Goal: Information Seeking & Learning: Learn about a topic

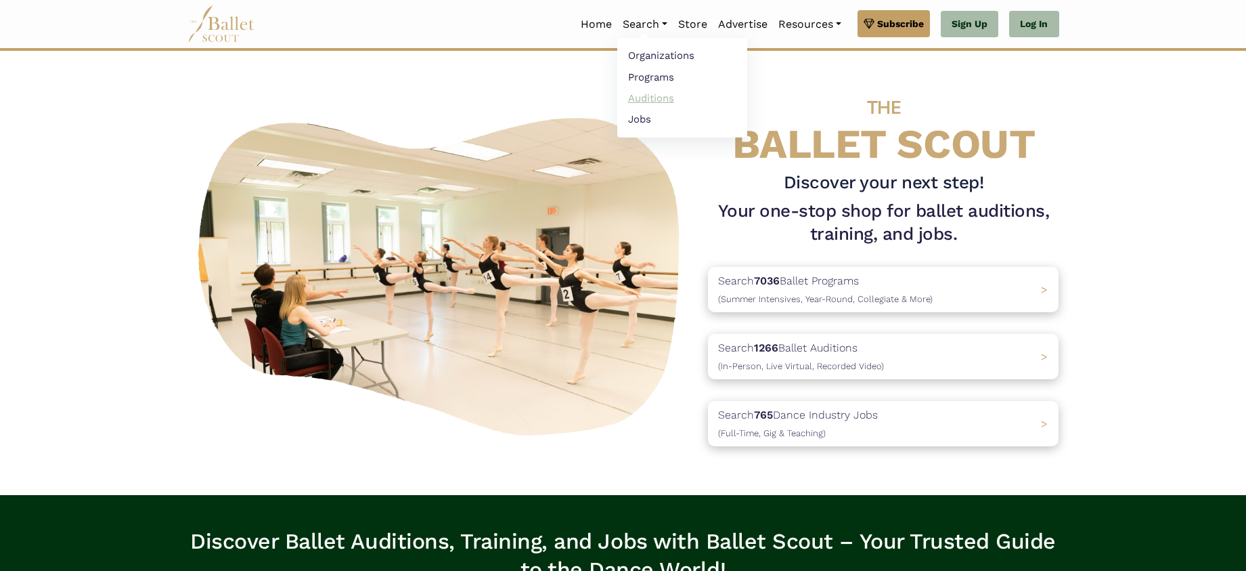
click at [644, 93] on link "Auditions" at bounding box center [682, 97] width 130 height 21
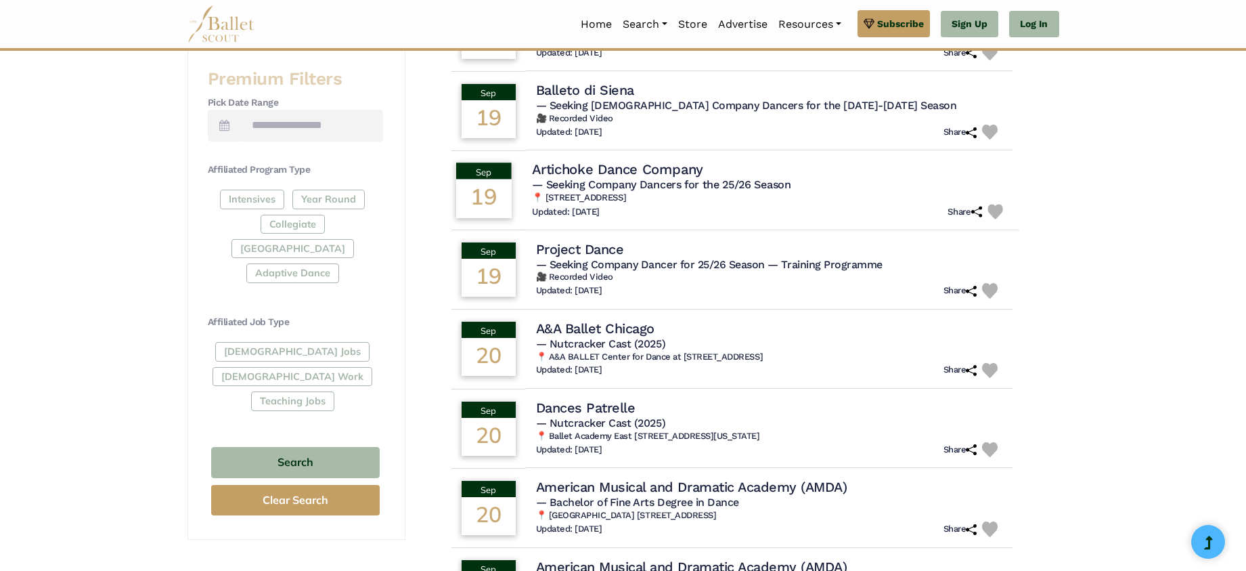
scroll to position [529, 0]
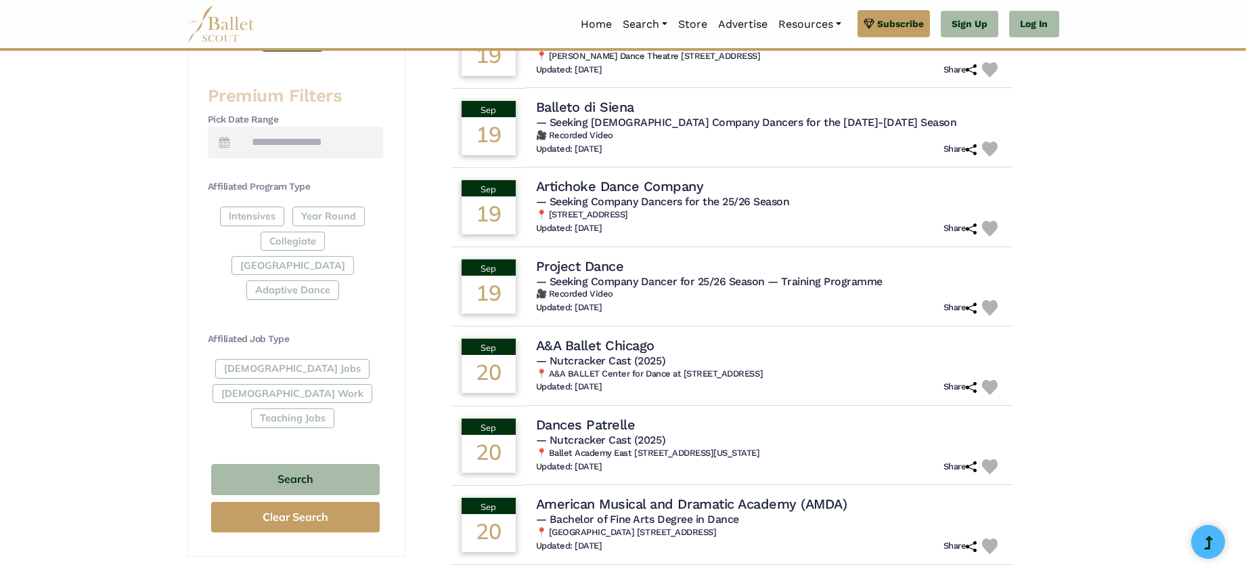
click at [221, 236] on div "Intensives Year Round Collegiate Post High School Adaptive Dance" at bounding box center [295, 255] width 175 height 99
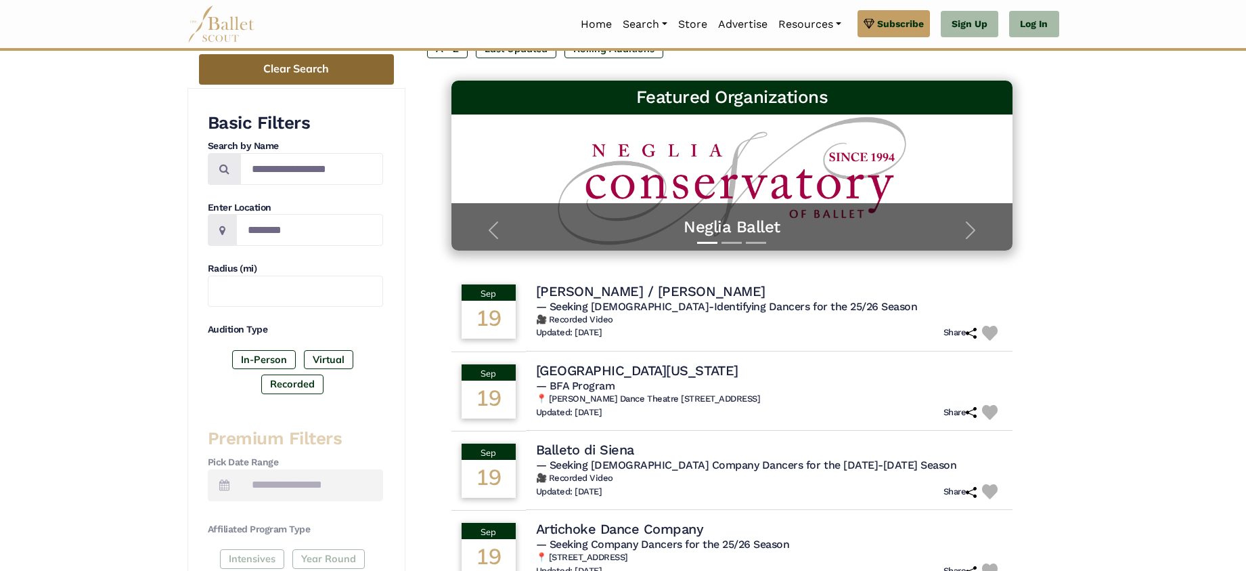
scroll to position [256, 0]
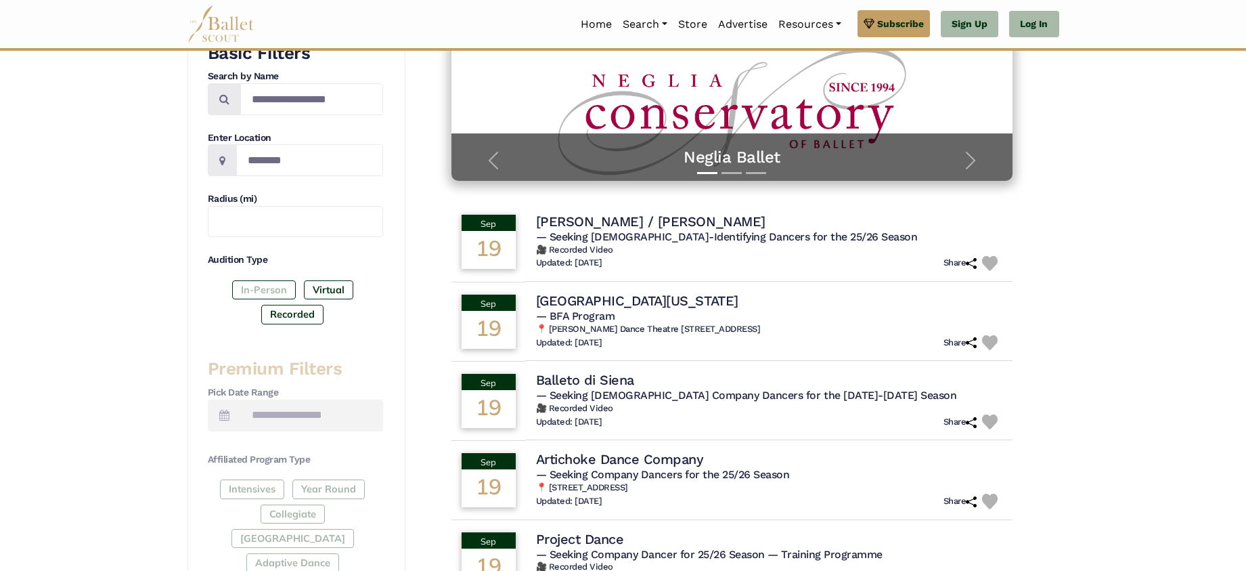
click at [254, 291] on label "In-Person" at bounding box center [264, 289] width 64 height 19
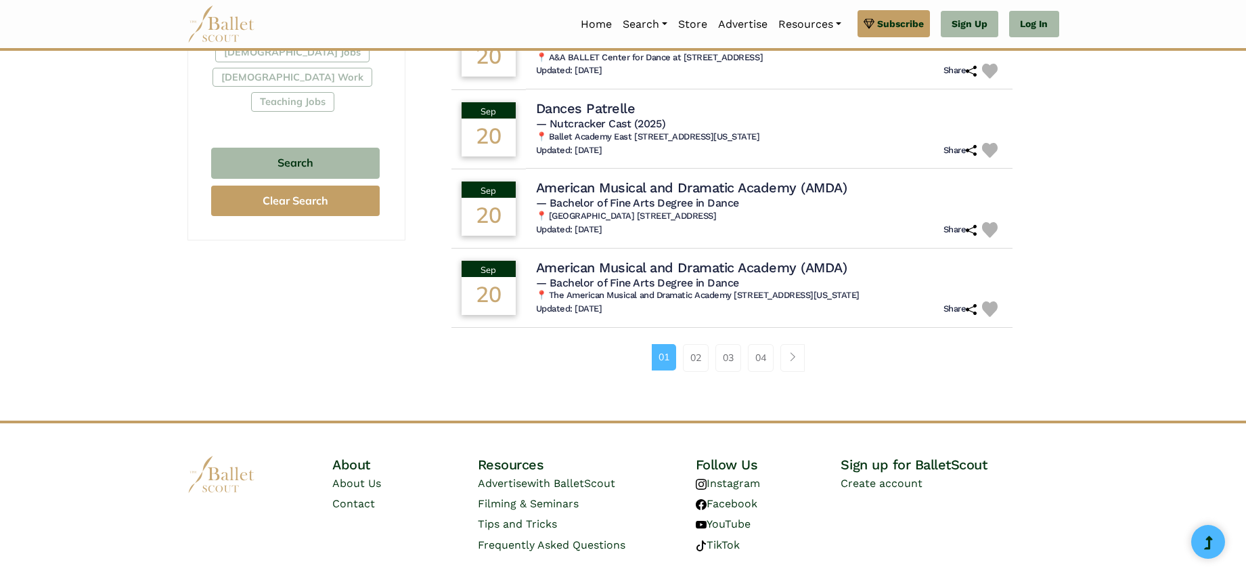
scroll to position [836, 0]
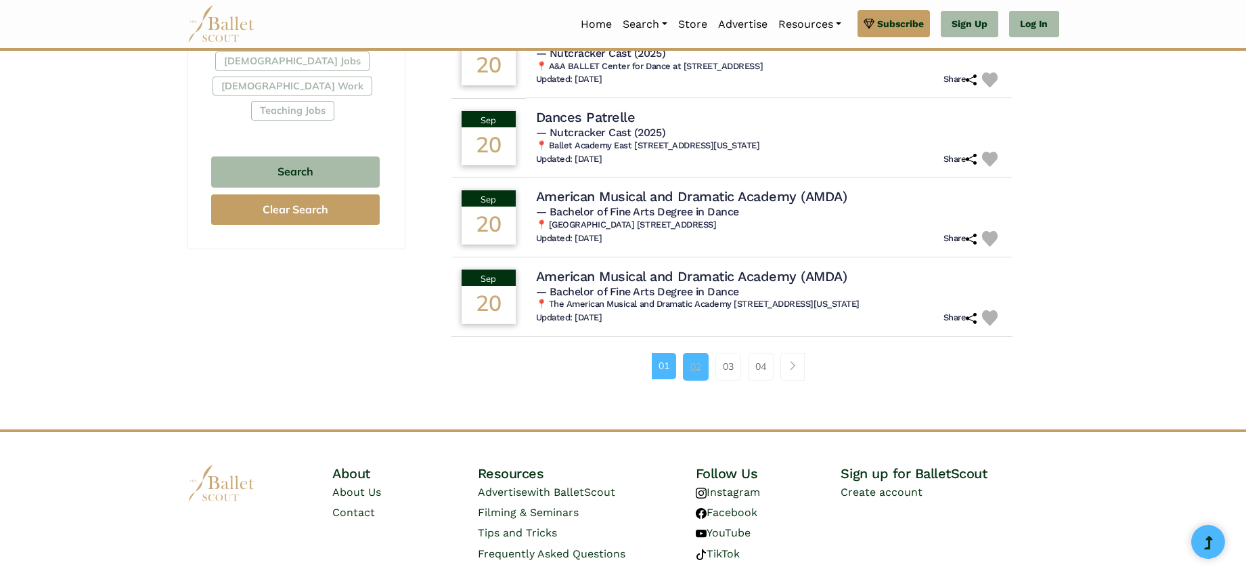
click at [703, 355] on link "02" at bounding box center [696, 366] width 26 height 27
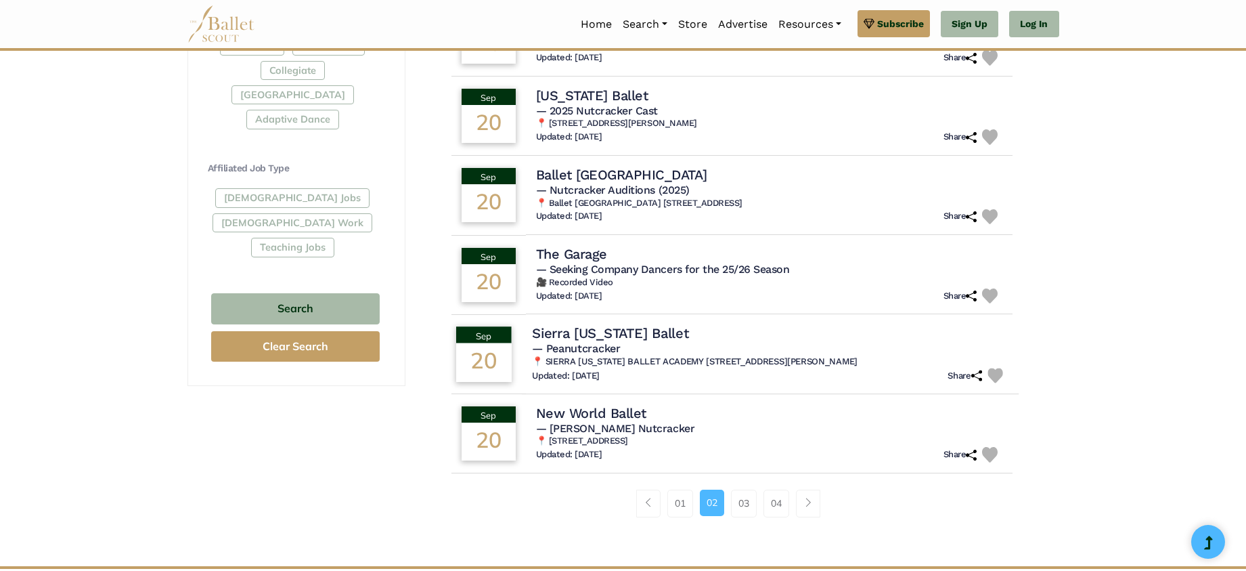
scroll to position [717, 0]
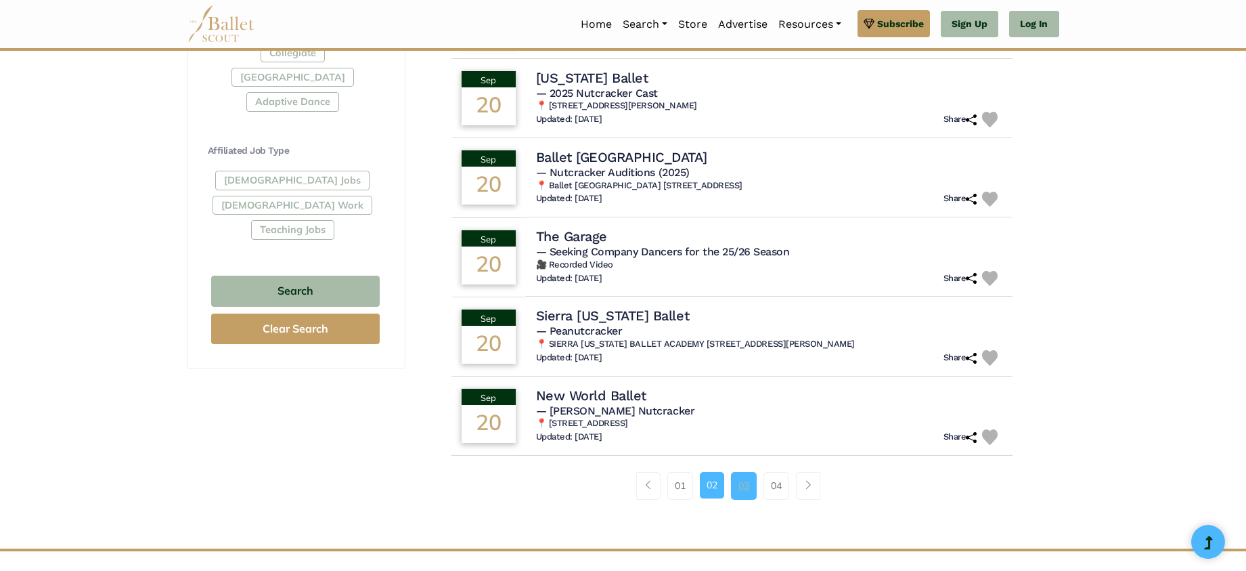
click at [741, 476] on link "03" at bounding box center [744, 485] width 26 height 27
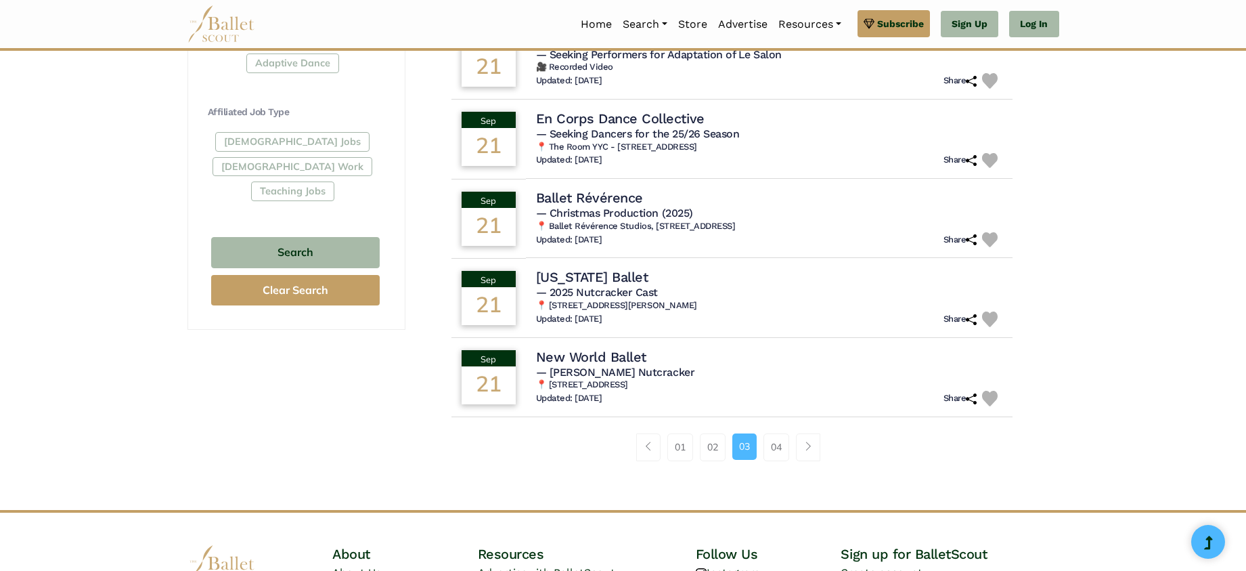
scroll to position [825, 0]
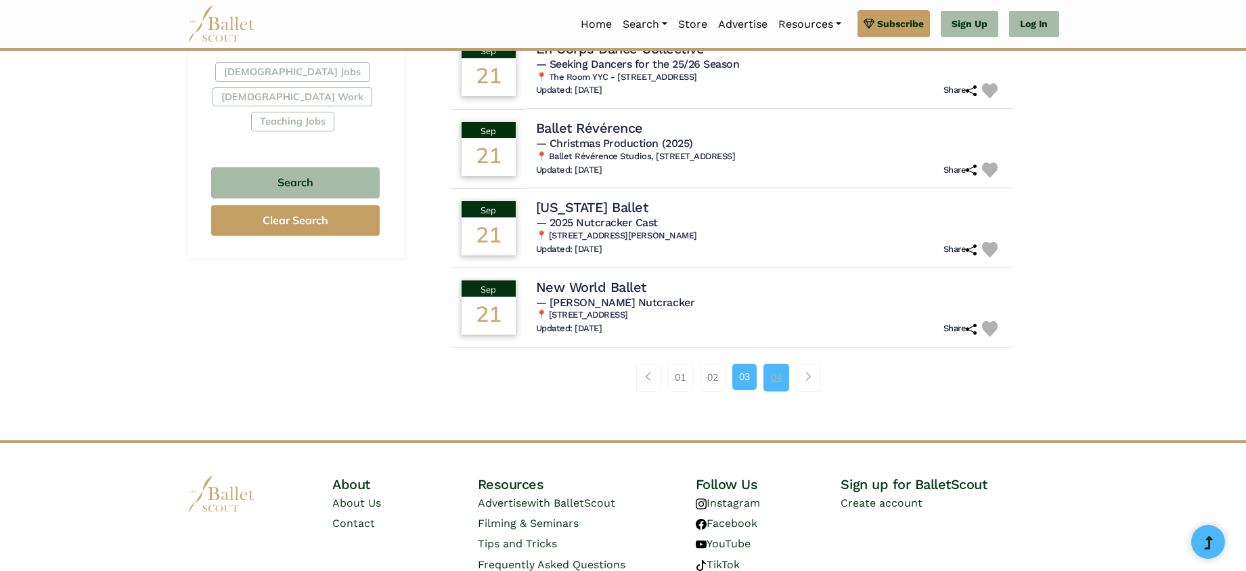
click at [772, 371] on link "04" at bounding box center [777, 377] width 26 height 27
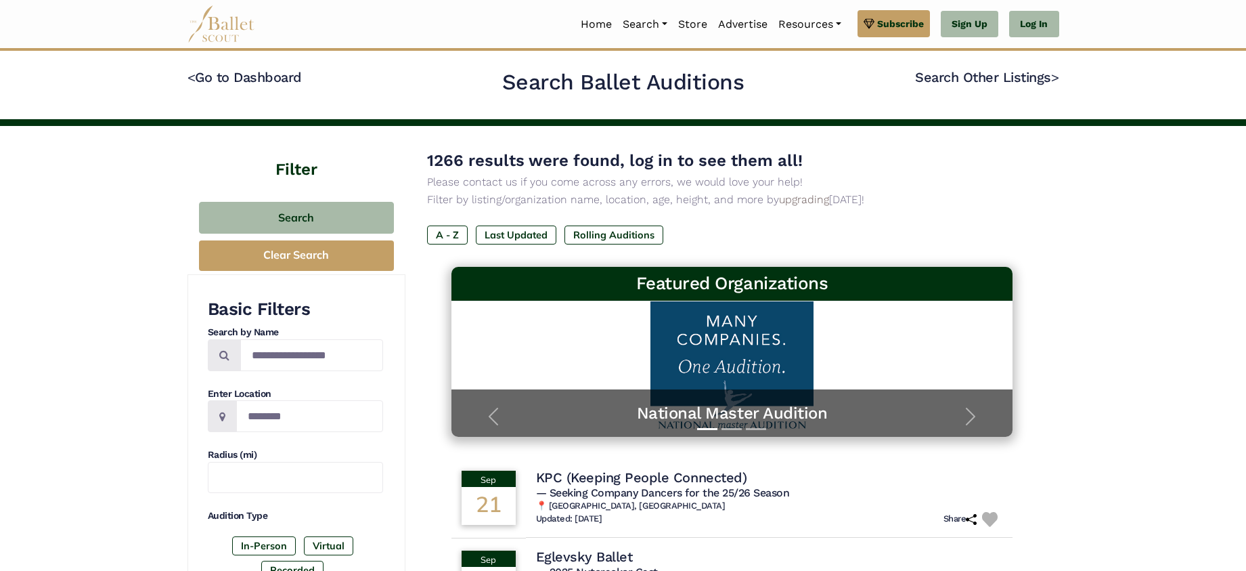
scroll to position [68, 0]
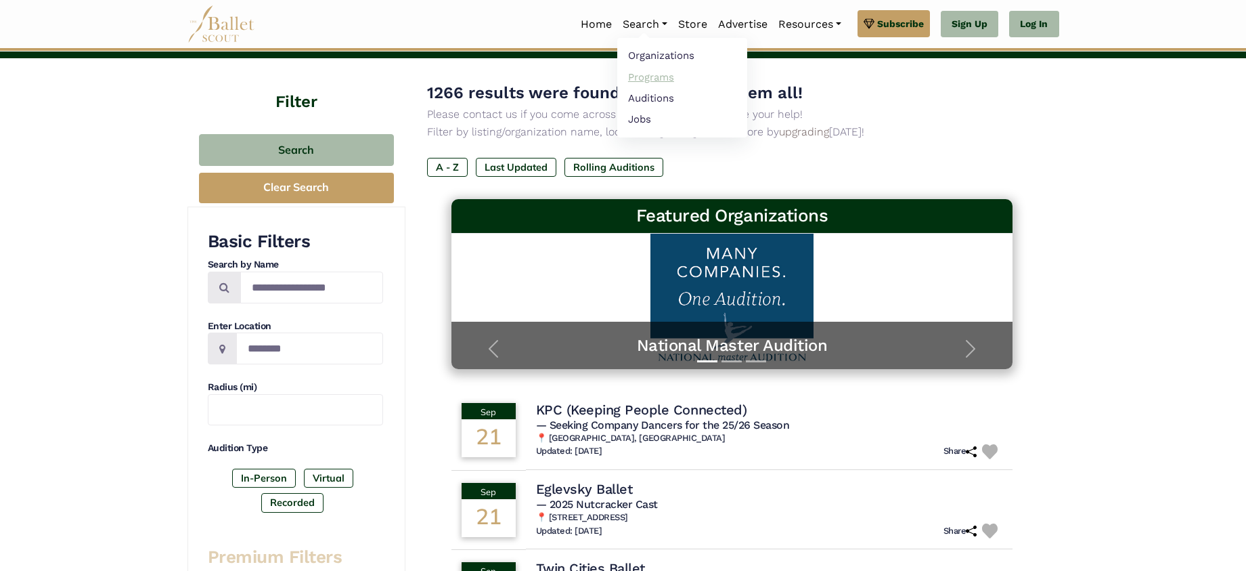
click at [643, 78] on link "Programs" at bounding box center [682, 76] width 130 height 21
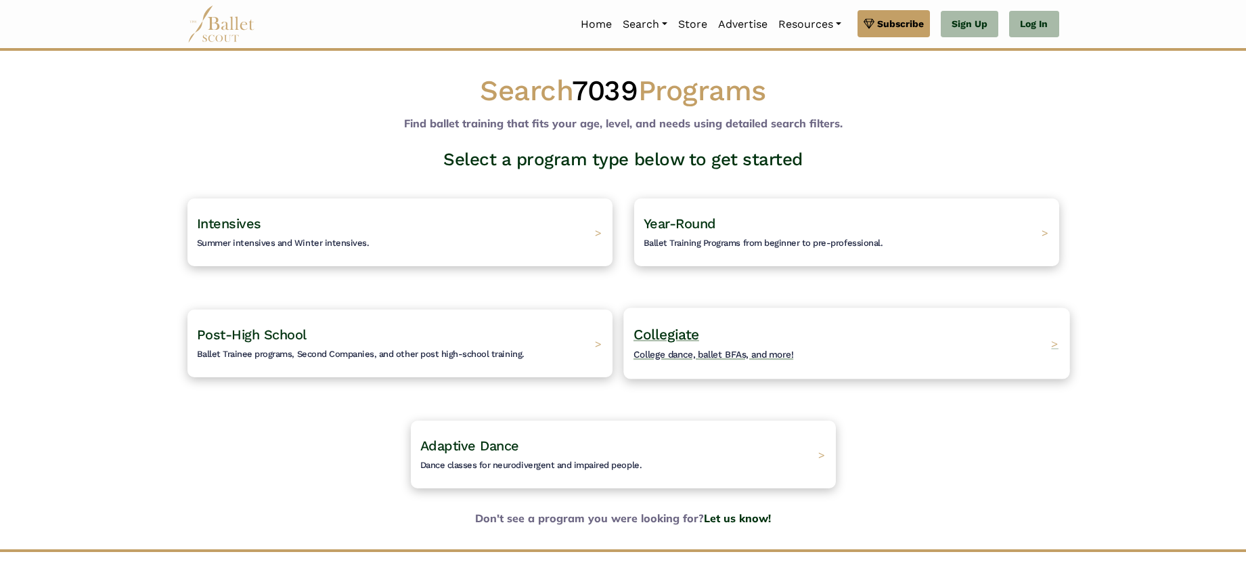
click at [676, 339] on span "Collegiate" at bounding box center [667, 334] width 66 height 17
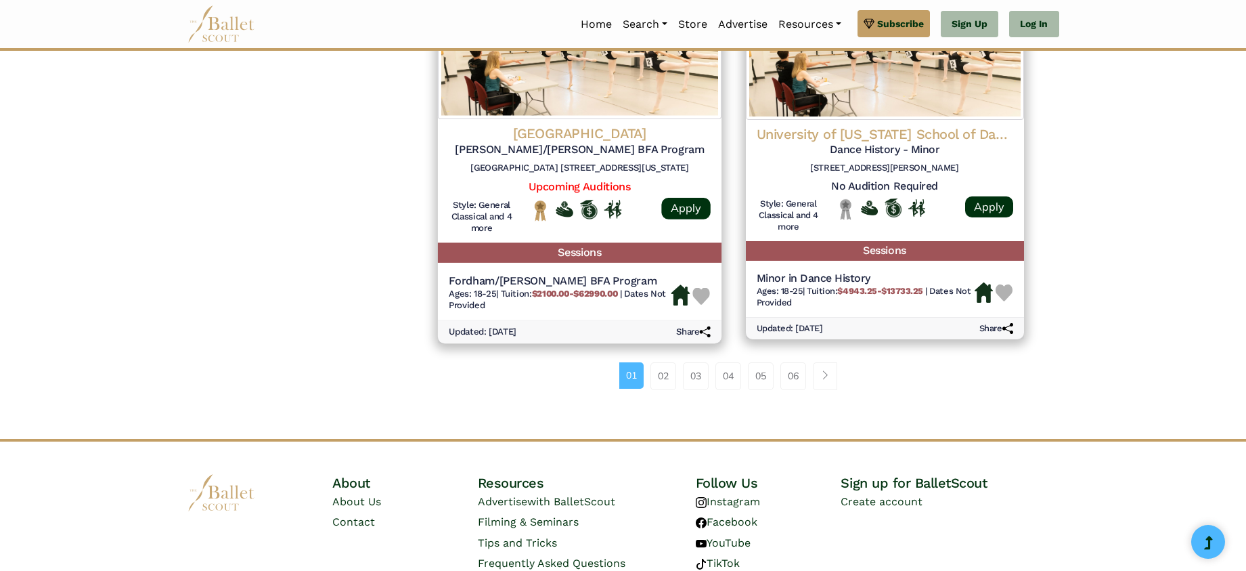
scroll to position [1844, 0]
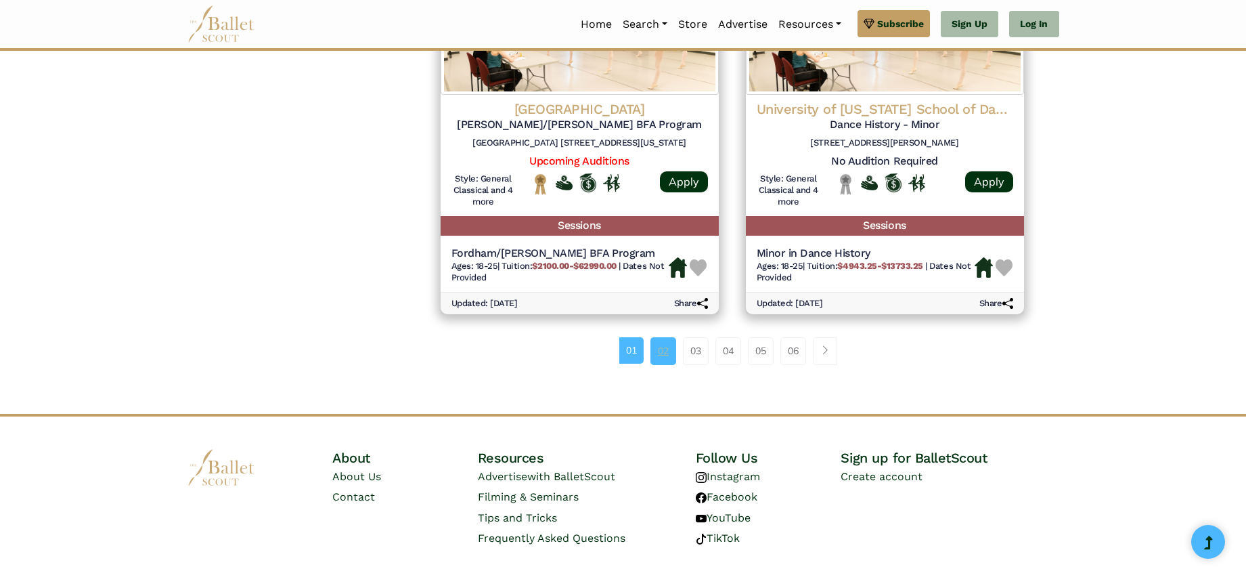
click at [675, 337] on link "02" at bounding box center [664, 350] width 26 height 27
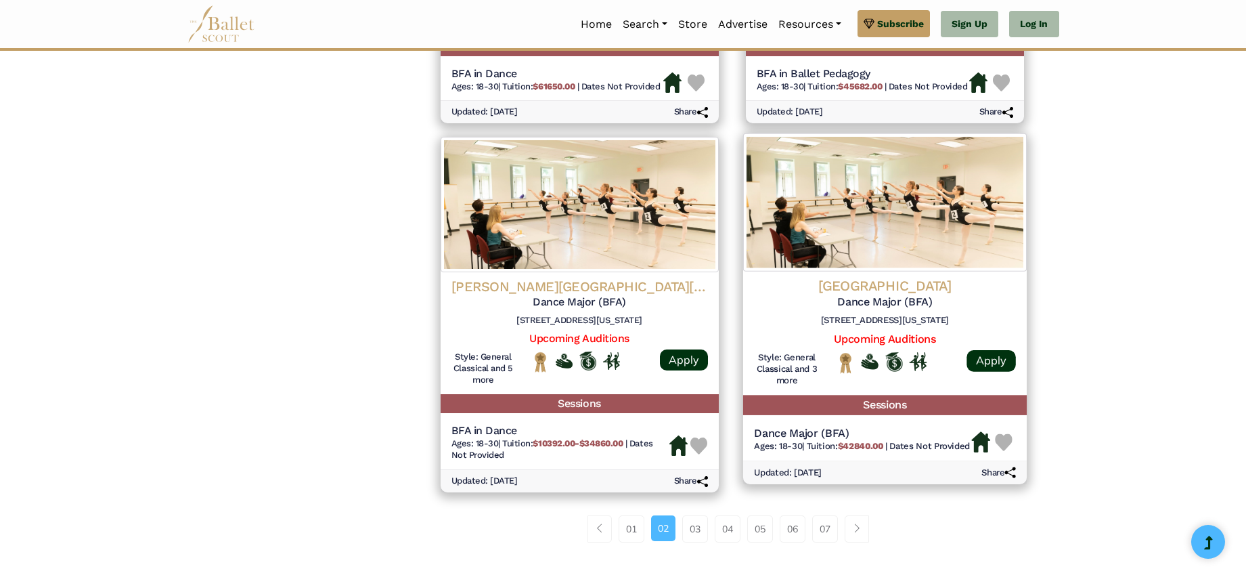
scroll to position [1766, 0]
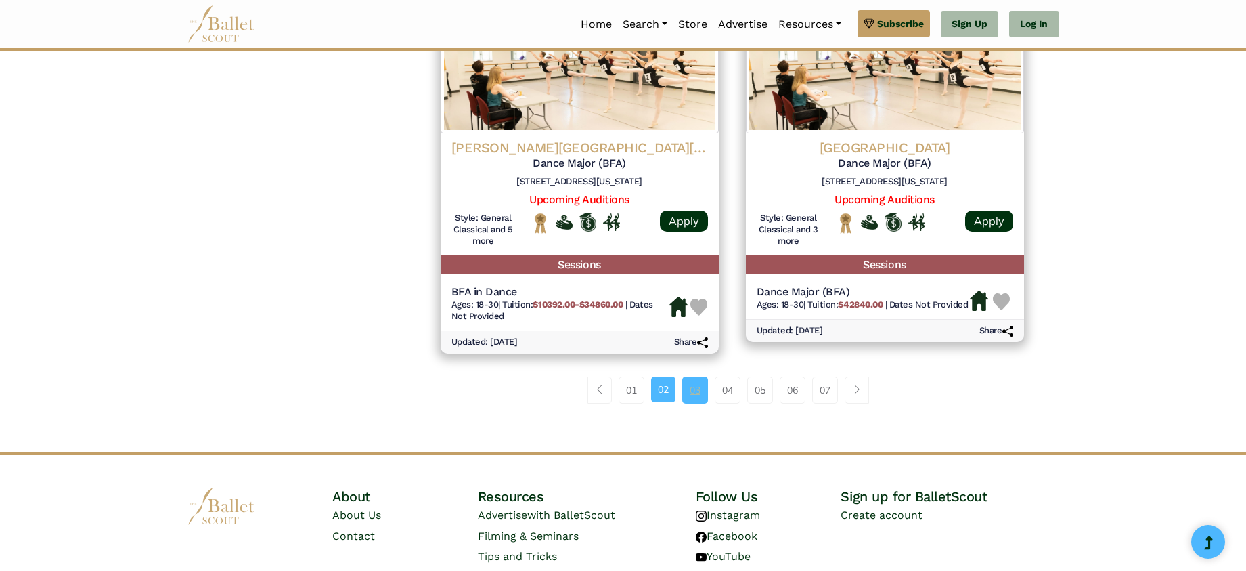
click at [697, 376] on link "03" at bounding box center [695, 389] width 26 height 27
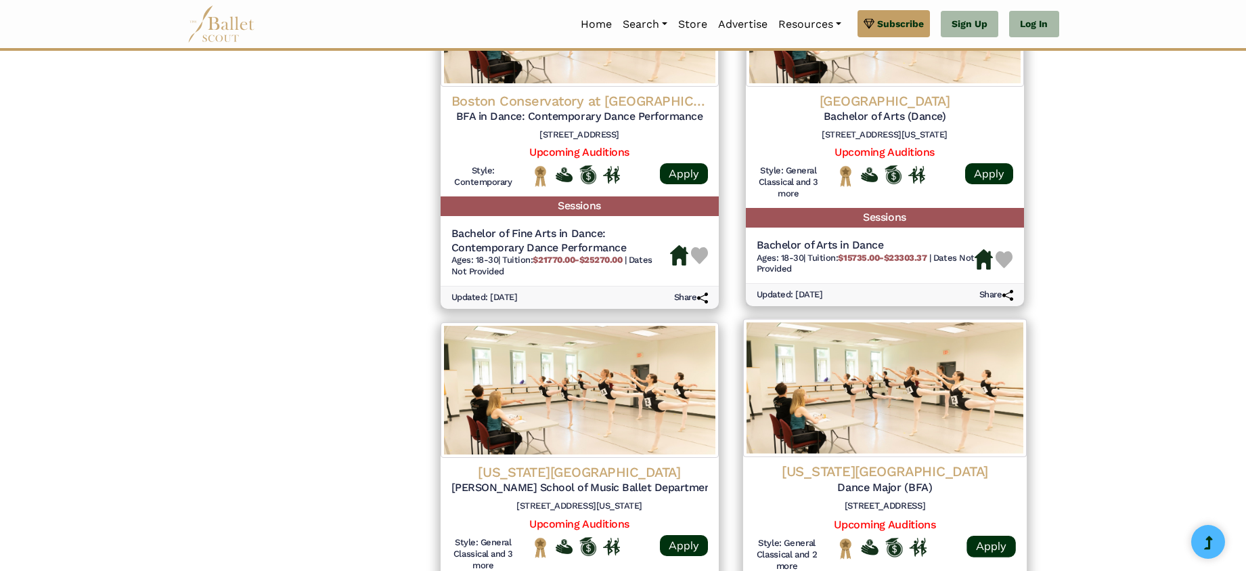
scroll to position [1691, 0]
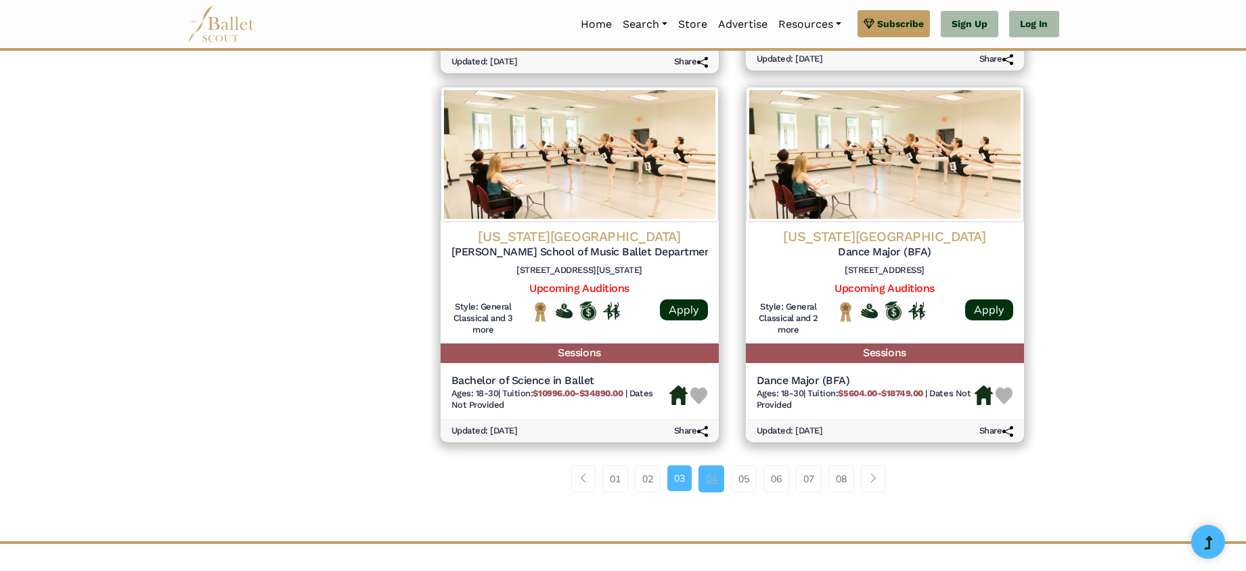
click at [703, 465] on link "04" at bounding box center [712, 478] width 26 height 27
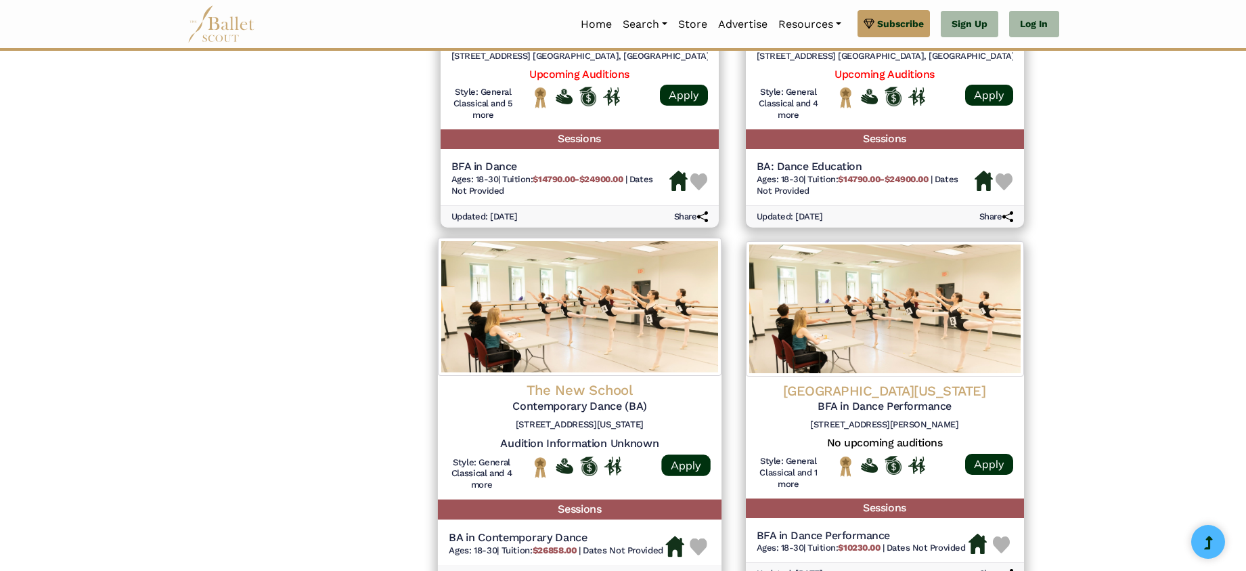
scroll to position [1714, 0]
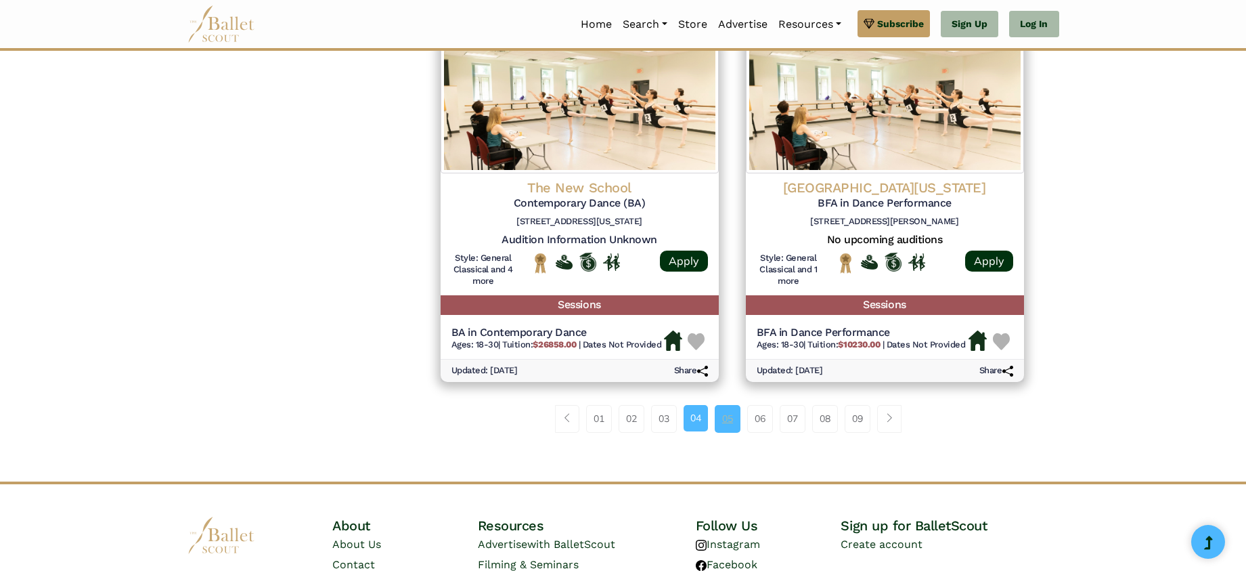
click at [728, 405] on link "05" at bounding box center [728, 418] width 26 height 27
